Goal: Navigation & Orientation: Find specific page/section

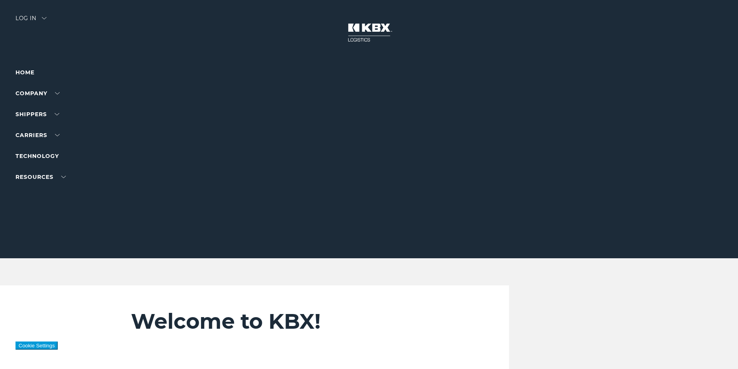
click at [45, 12] on div at bounding box center [372, 129] width 744 height 258
click at [33, 20] on div "Log in" at bounding box center [30, 20] width 31 height 11
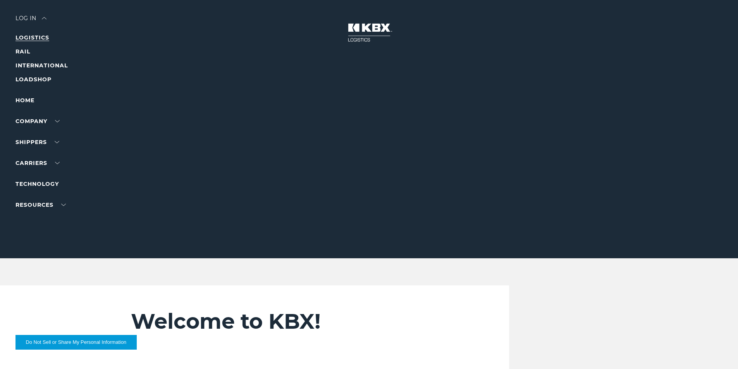
click at [41, 35] on link "LOGISTICS" at bounding box center [32, 37] width 34 height 7
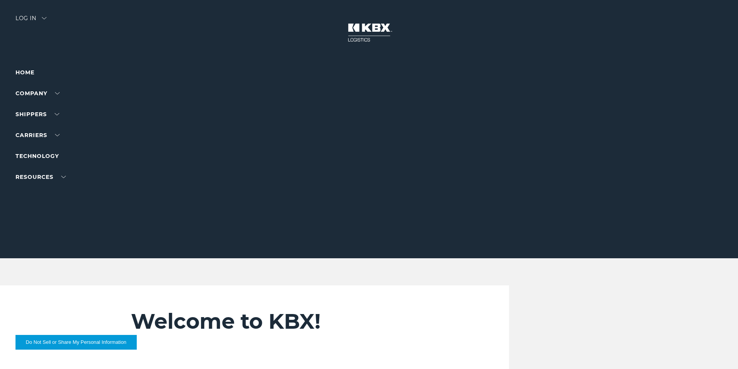
click at [46, 17] on div "Log in" at bounding box center [30, 20] width 31 height 11
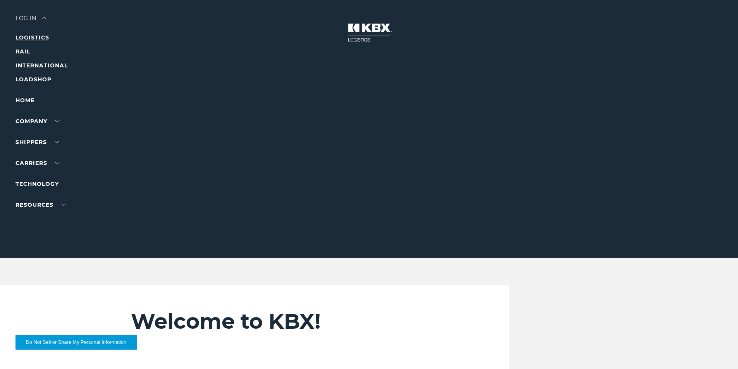
click at [42, 38] on link "LOGISTICS" at bounding box center [32, 37] width 34 height 7
